Goal: Check status: Check status

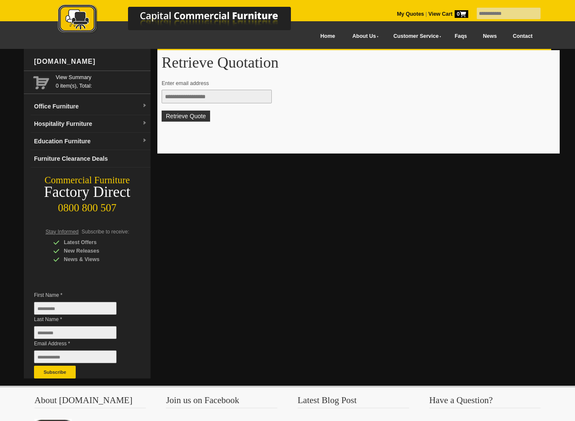
click at [184, 97] on input "text" at bounding box center [217, 97] width 110 height 14
type input "**********"
click at [179, 113] on button "Retrieve Quote" at bounding box center [186, 116] width 48 height 11
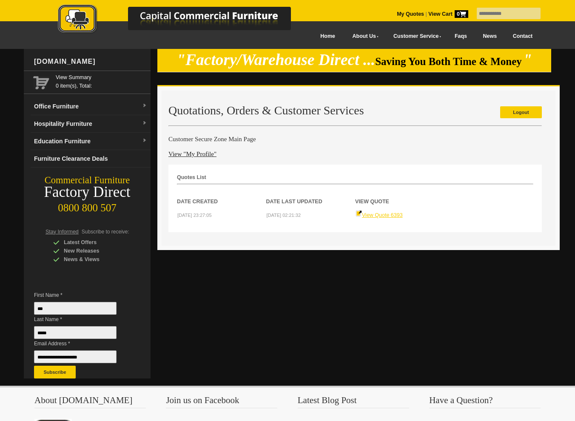
click at [387, 213] on link "View Quote 6393" at bounding box center [378, 215] width 47 height 6
